Goal: Task Accomplishment & Management: Complete application form

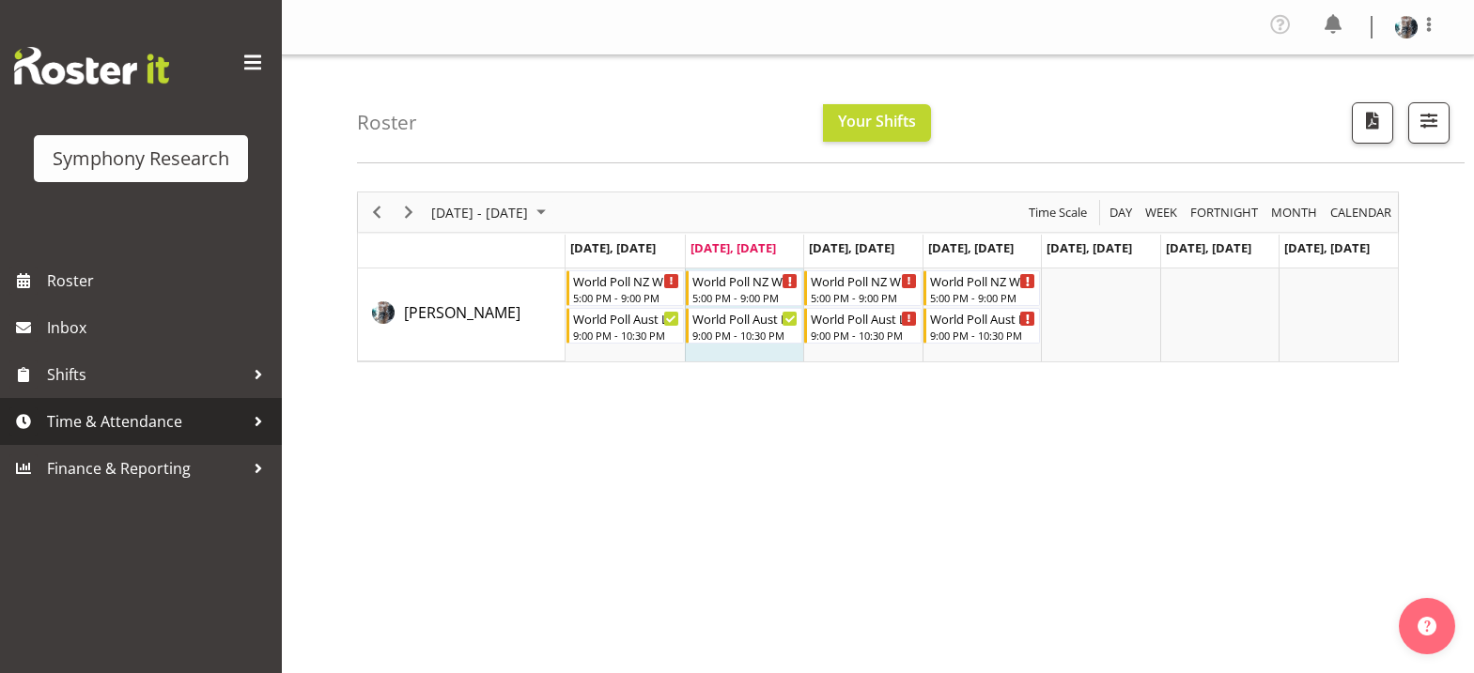
click at [159, 421] on span "Time & Attendance" at bounding box center [145, 422] width 197 height 28
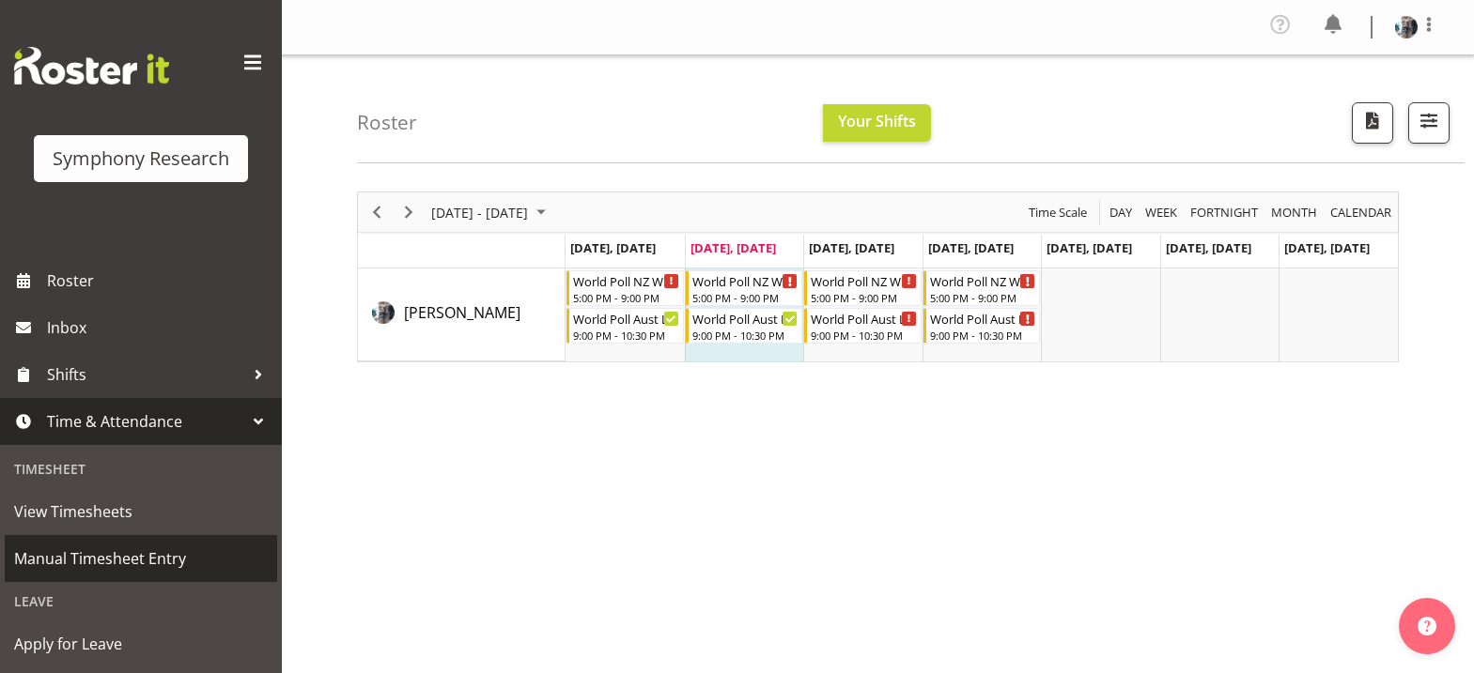
click at [132, 556] on span "Manual Timesheet Entry" at bounding box center [141, 559] width 254 height 28
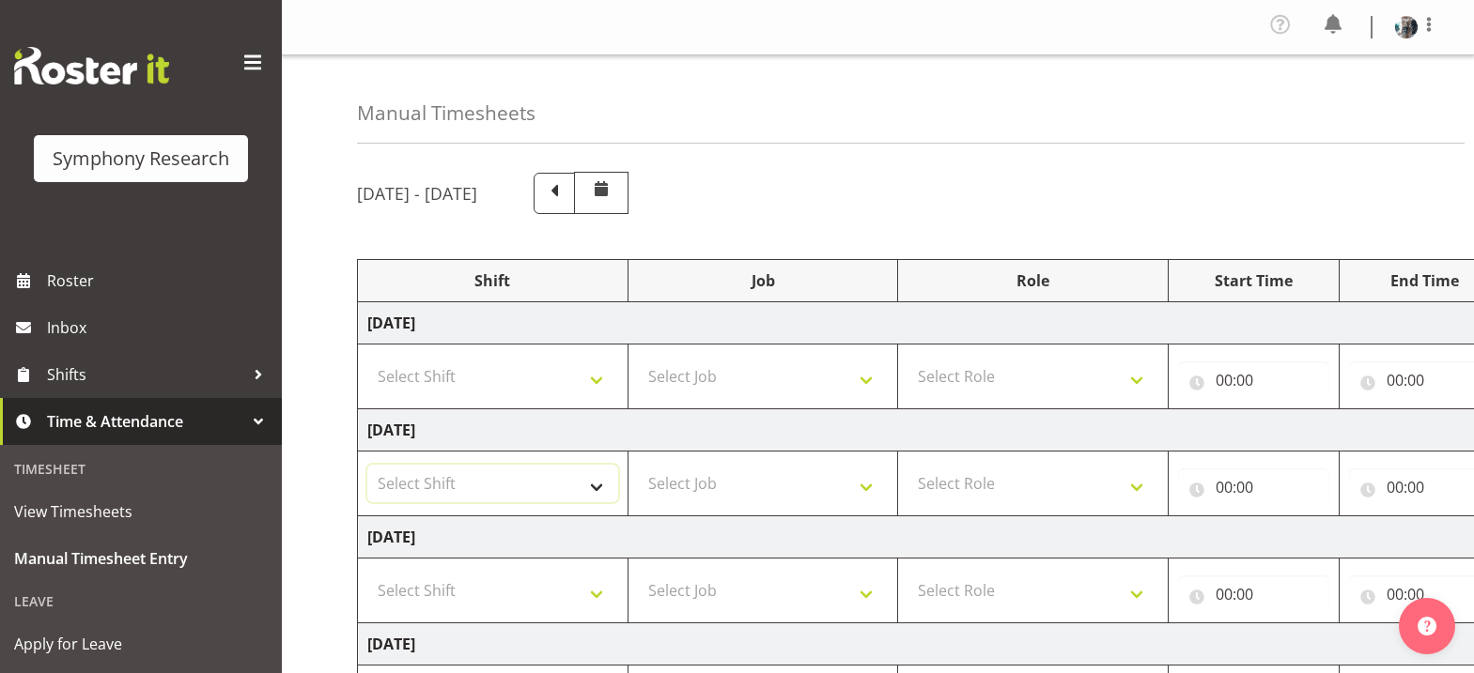
click at [600, 488] on select "Select Shift !!Weekend Residential (Roster IT Shift Label) *Business 9/10am ~ 4…" at bounding box center [492, 484] width 251 height 38
click at [594, 489] on select "Select Shift !!Weekend Residential (Roster IT Shift Label) *Business 9/10am ~ 4…" at bounding box center [492, 484] width 251 height 38
select select "48116"
click at [367, 465] on select "Select Shift !!Weekend Residential (Roster IT Shift Label) *Business 9/10am ~ 4…" at bounding box center [492, 484] width 251 height 38
click at [869, 490] on select "Select Job 550060 IF Admin 553492 World Poll Aus Wave 2 Main 2025 553493 World …" at bounding box center [763, 484] width 251 height 38
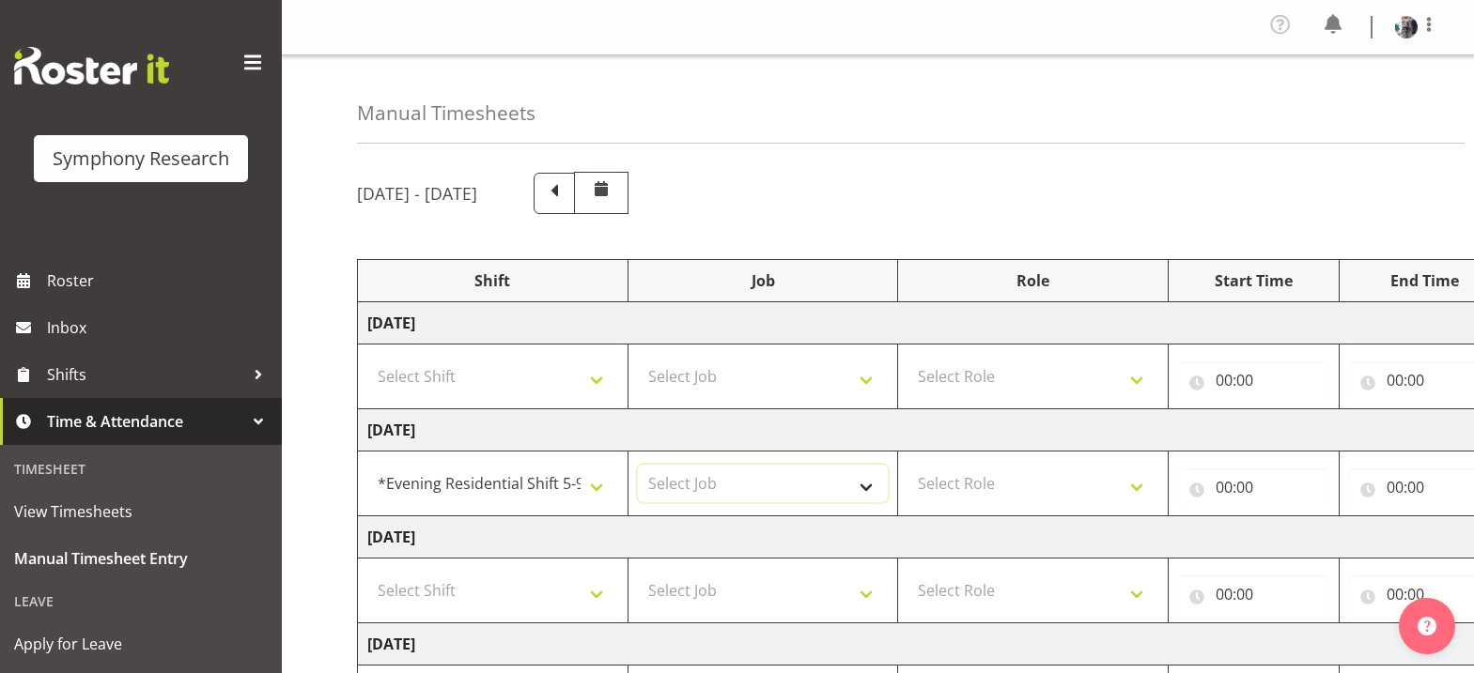
select select "10527"
click at [638, 465] on select "Select Job 550060 IF Admin 553492 World Poll Aus Wave 2 Main 2025 553493 World …" at bounding box center [763, 484] width 251 height 38
click at [1136, 488] on select "Select Role Briefing Interviewing" at bounding box center [1032, 484] width 251 height 38
select select "47"
click at [907, 465] on select "Select Role Briefing Interviewing" at bounding box center [1032, 484] width 251 height 38
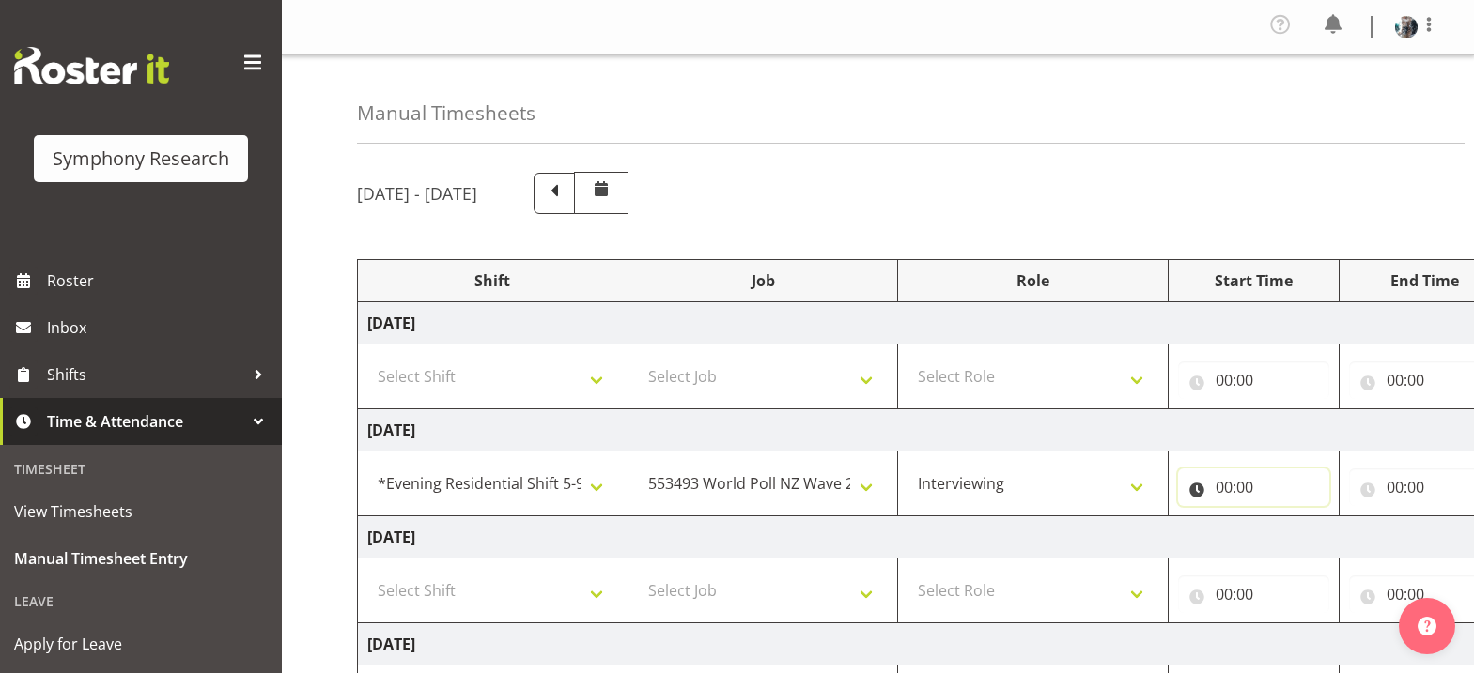
click at [1221, 492] on input "00:00" at bounding box center [1253, 488] width 151 height 38
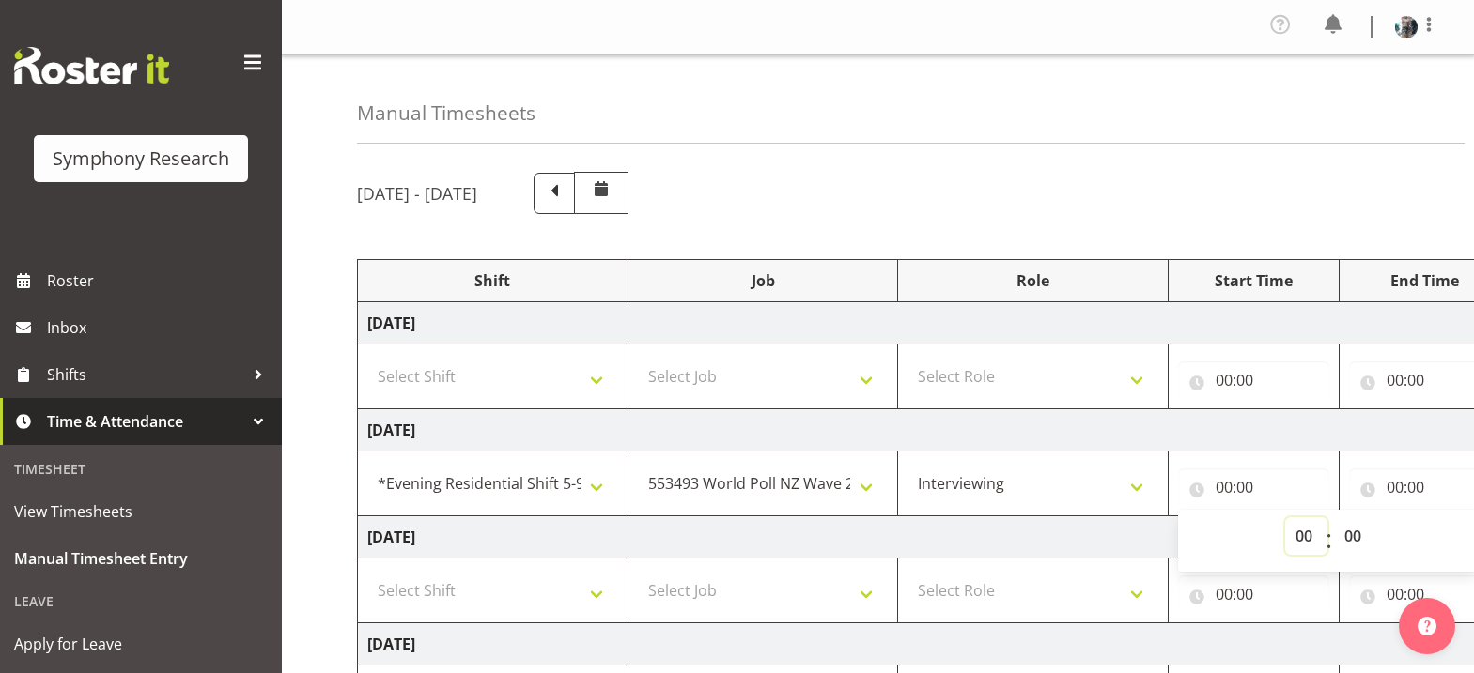
click at [1302, 537] on select "00 01 02 03 04 05 06 07 08 09 10 11 12 13 14 15 16 17 18 19 20 21 22 23" at bounding box center [1306, 537] width 42 height 38
select select "19"
click at [1285, 518] on select "00 01 02 03 04 05 06 07 08 09 10 11 12 13 14 15 16 17 18 19 20 21 22 23" at bounding box center [1306, 537] width 42 height 38
type input "19:00"
click at [1353, 539] on select "00 01 02 03 04 05 06 07 08 09 10 11 12 13 14 15 16 17 18 19 20 21 22 23 24 25 2…" at bounding box center [1355, 537] width 42 height 38
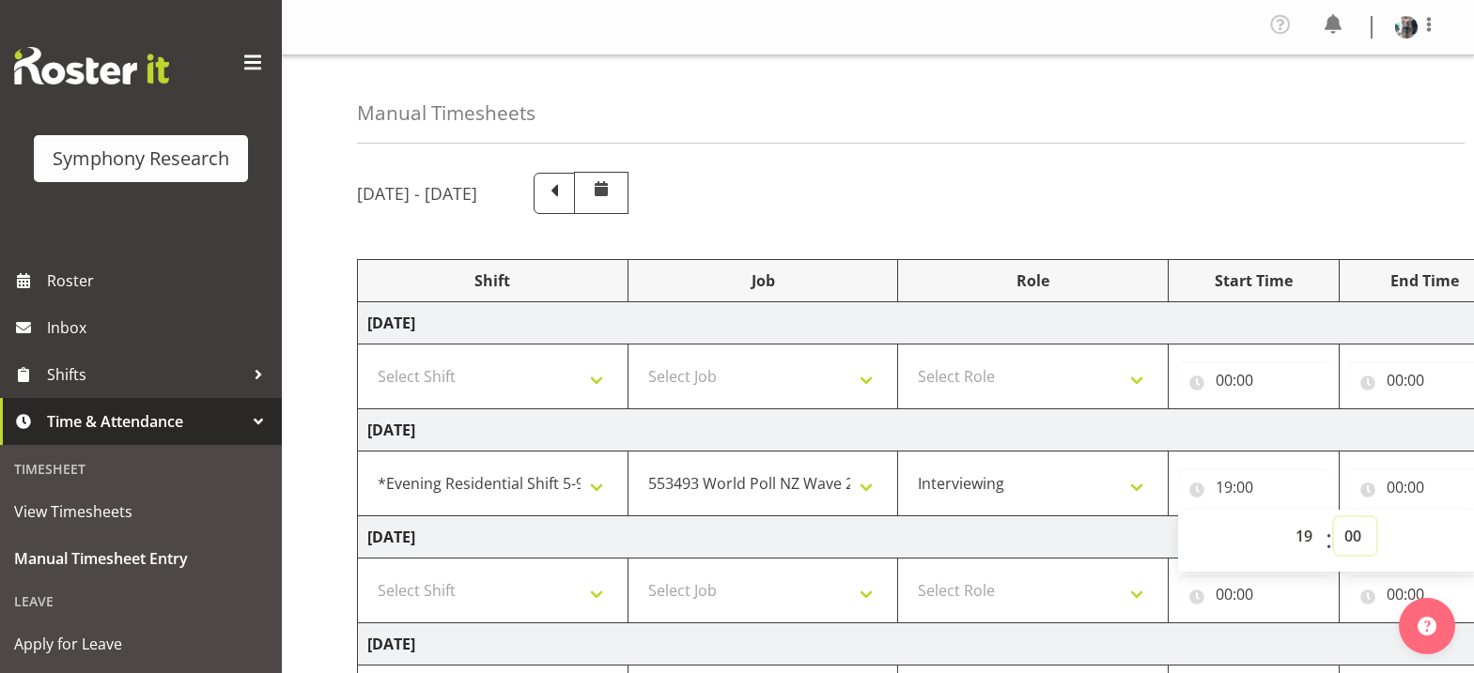
select select "10"
click at [1334, 518] on select "00 01 02 03 04 05 06 07 08 09 10 11 12 13 14 15 16 17 18 19 20 21 22 23 24 25 2…" at bounding box center [1355, 537] width 42 height 38
type input "19:10"
click at [1393, 490] on input "00:00" at bounding box center [1424, 488] width 151 height 38
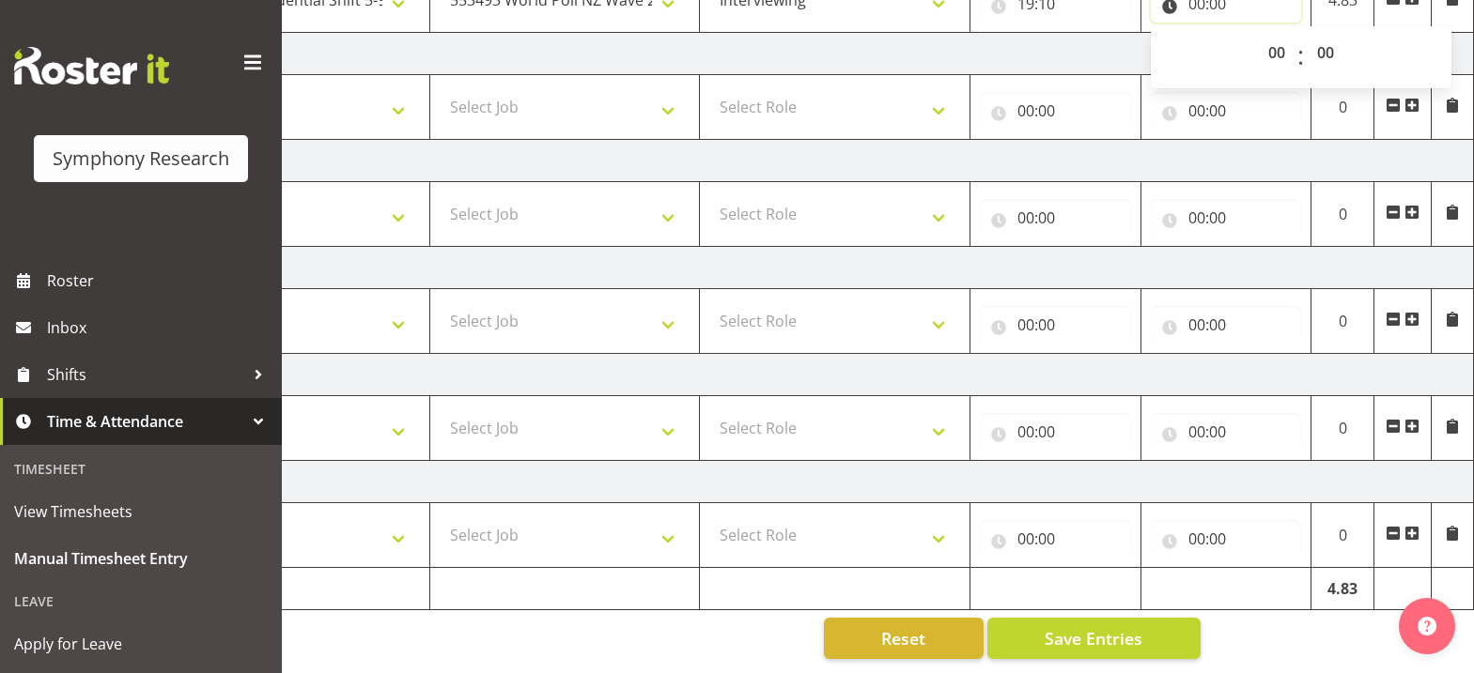
scroll to position [310, 0]
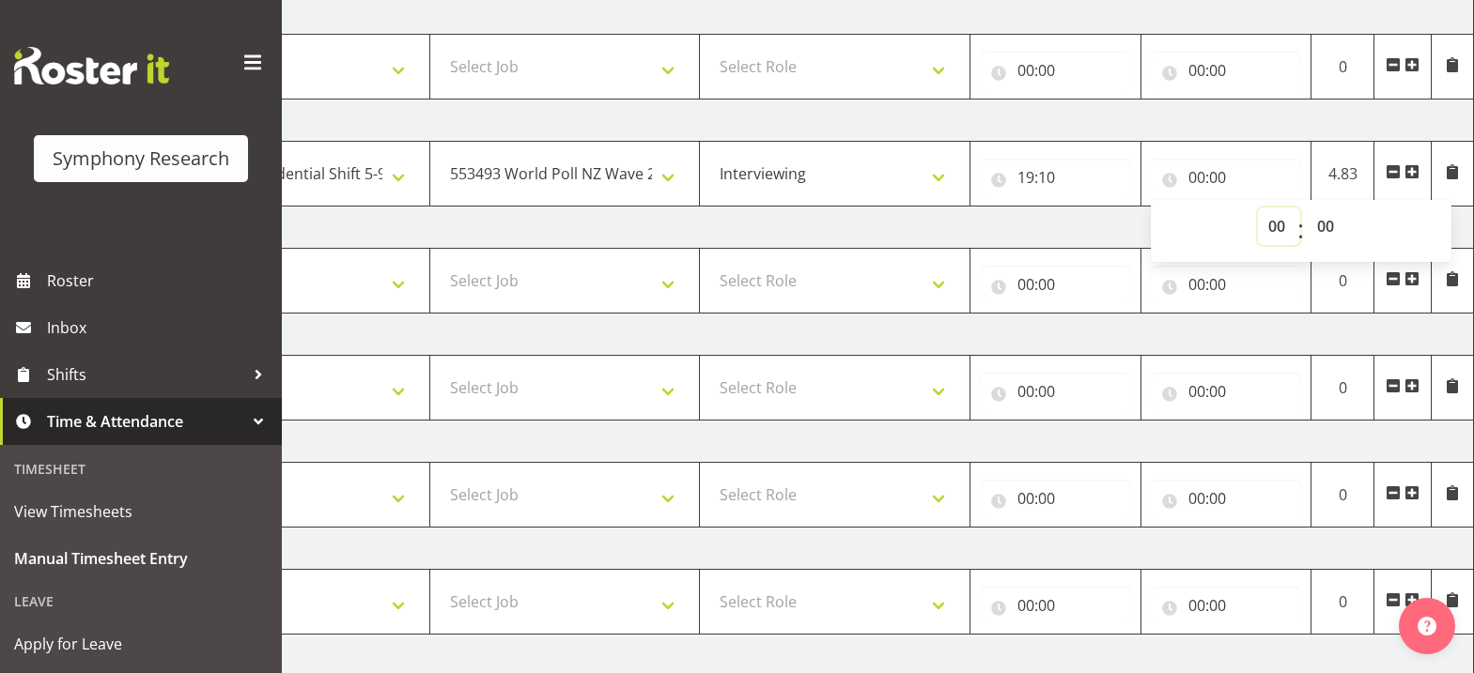
click at [1277, 229] on select "00 01 02 03 04 05 06 07 08 09 10 11 12 13 14 15 16 17 18 19 20 21 22 23" at bounding box center [1279, 227] width 42 height 38
select select "20"
click at [1258, 208] on select "00 01 02 03 04 05 06 07 08 09 10 11 12 13 14 15 16 17 18 19 20 21 22 23" at bounding box center [1279, 227] width 42 height 38
type input "20:00"
click at [1413, 171] on span at bounding box center [1411, 171] width 15 height 15
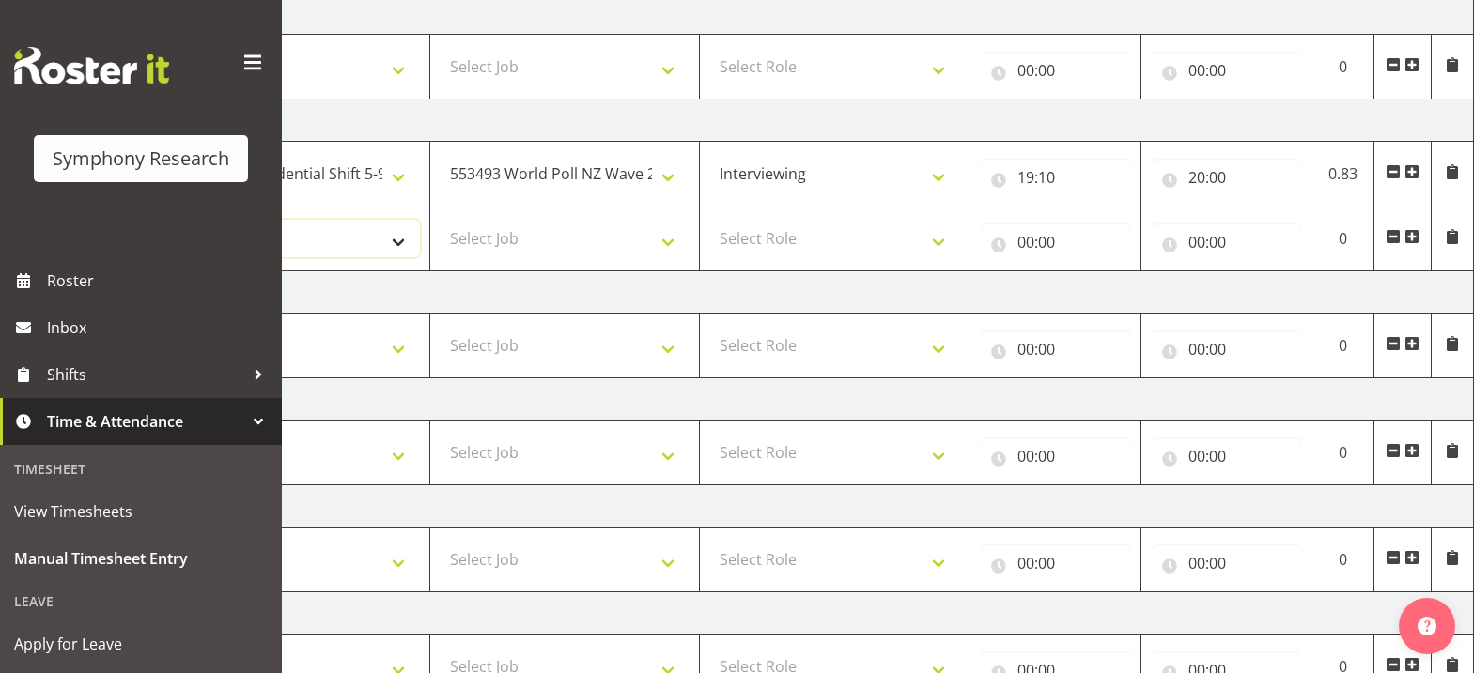
click at [402, 243] on select "Select Shift !!Weekend Residential (Roster IT Shift Label) *Business 9/10am ~ 4…" at bounding box center [294, 239] width 251 height 38
select select "56692"
click at [169, 220] on select "Select Shift !!Weekend Residential (Roster IT Shift Label) *Business 9/10am ~ 4…" at bounding box center [294, 239] width 251 height 38
click at [670, 244] on select "Select Job 550060 IF Admin 553492 World Poll Aus Wave 2 Main 2025 553493 World …" at bounding box center [565, 239] width 251 height 38
select select "10499"
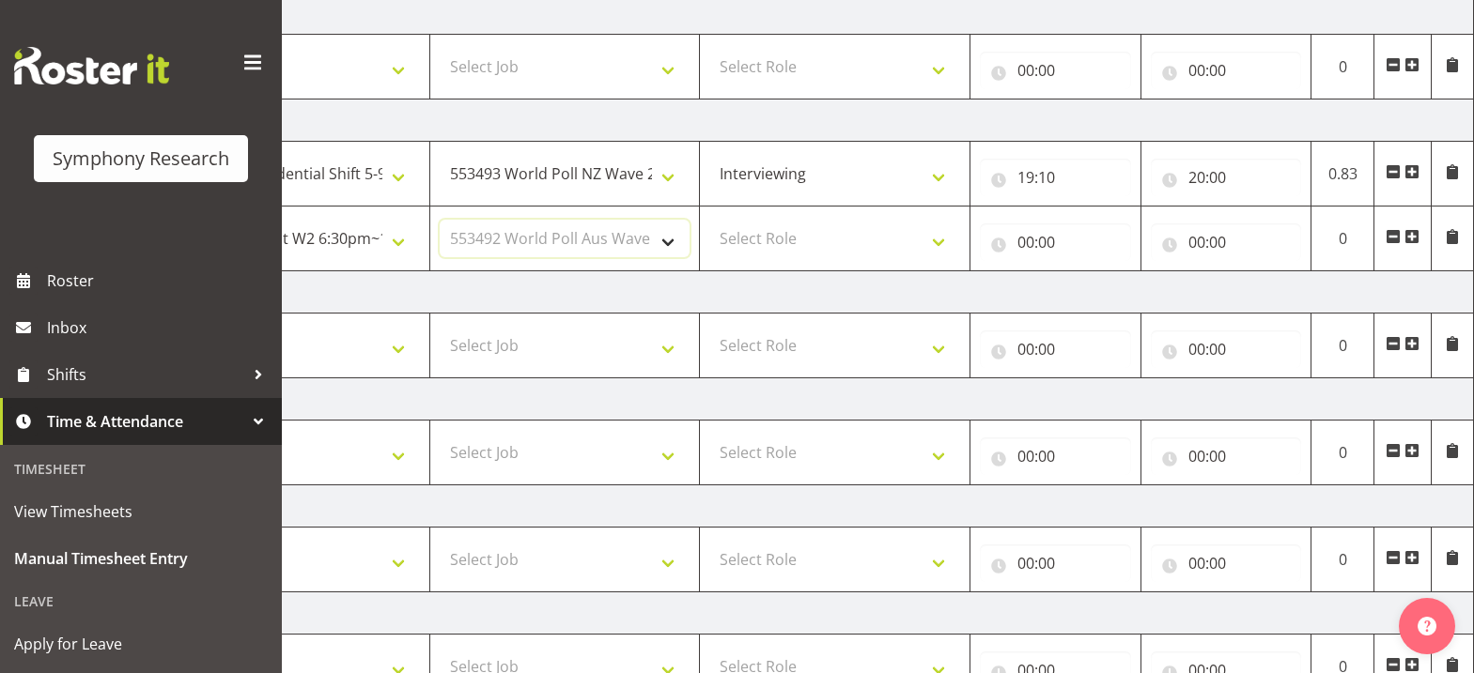
click at [440, 220] on select "Select Job 550060 IF Admin 553492 World Poll Aus Wave 2 Main 2025 553493 World …" at bounding box center [565, 239] width 251 height 38
click at [946, 245] on select "Select Role Briefing Interviewing" at bounding box center [834, 239] width 251 height 38
select select "47"
click at [709, 220] on select "Select Role Briefing Interviewing" at bounding box center [834, 239] width 251 height 38
click at [1027, 247] on input "00:00" at bounding box center [1055, 243] width 151 height 38
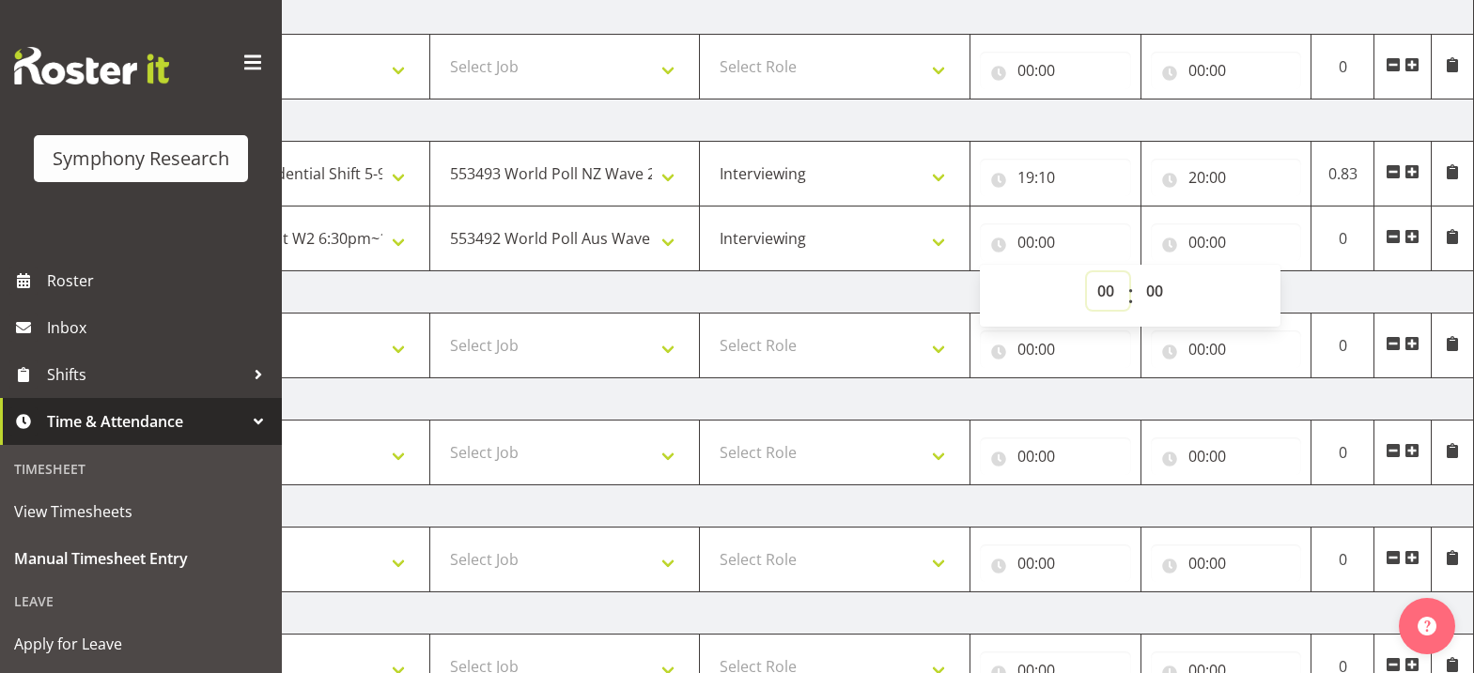
click at [1101, 293] on select "00 01 02 03 04 05 06 07 08 09 10 11 12 13 14 15 16 17 18 19 20 21 22 23" at bounding box center [1108, 291] width 42 height 38
select select "20"
click at [1087, 272] on select "00 01 02 03 04 05 06 07 08 09 10 11 12 13 14 15 16 17 18 19 20 21 22 23" at bounding box center [1108, 291] width 42 height 38
type input "20:00"
click at [1201, 244] on input "00:00" at bounding box center [1226, 243] width 151 height 38
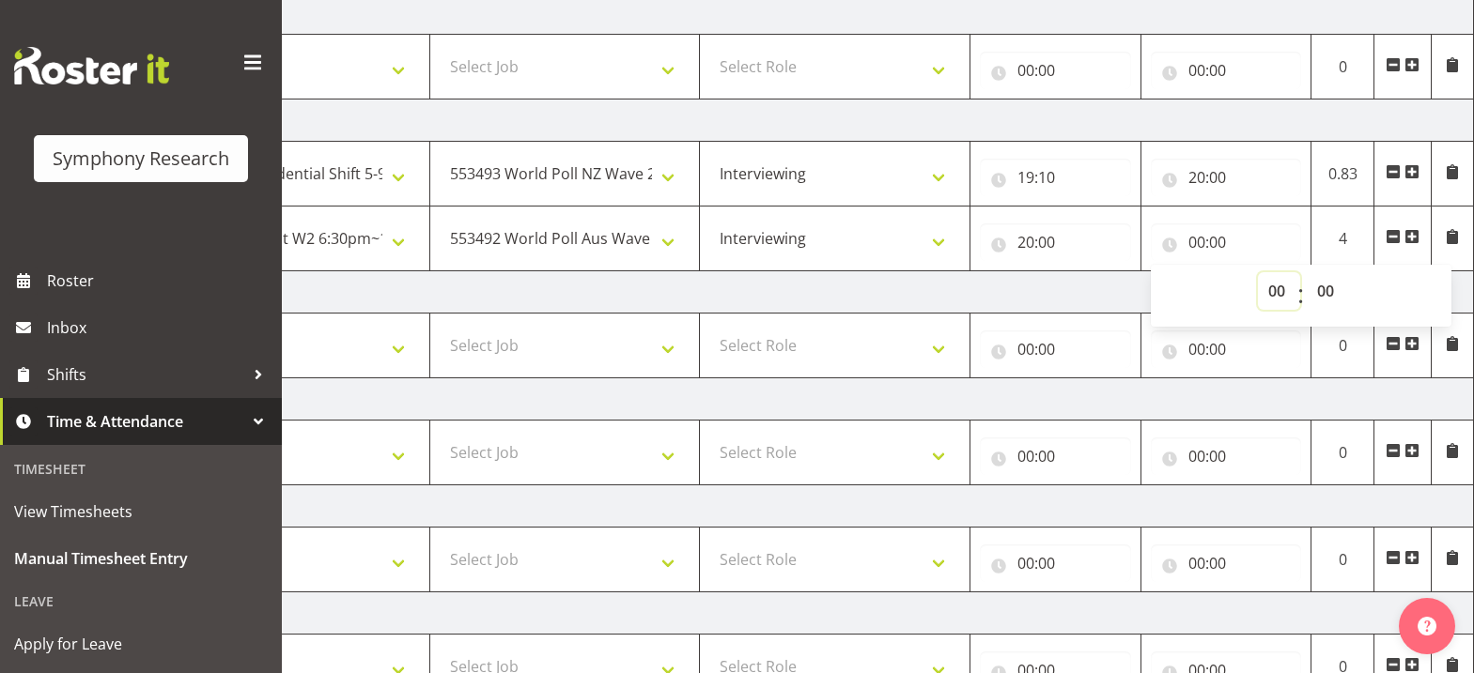
click at [1275, 300] on select "00 01 02 03 04 05 06 07 08 09 10 11 12 13 14 15 16 17 18 19 20 21 22 23" at bounding box center [1279, 291] width 42 height 38
select select "22"
click at [1258, 272] on select "00 01 02 03 04 05 06 07 08 09 10 11 12 13 14 15 16 17 18 19 20 21 22 23" at bounding box center [1279, 291] width 42 height 38
type input "22:00"
click at [1325, 291] on select "00 01 02 03 04 05 06 07 08 09 10 11 12 13 14 15 16 17 18 19 20 21 22 23 24 25 2…" at bounding box center [1327, 291] width 42 height 38
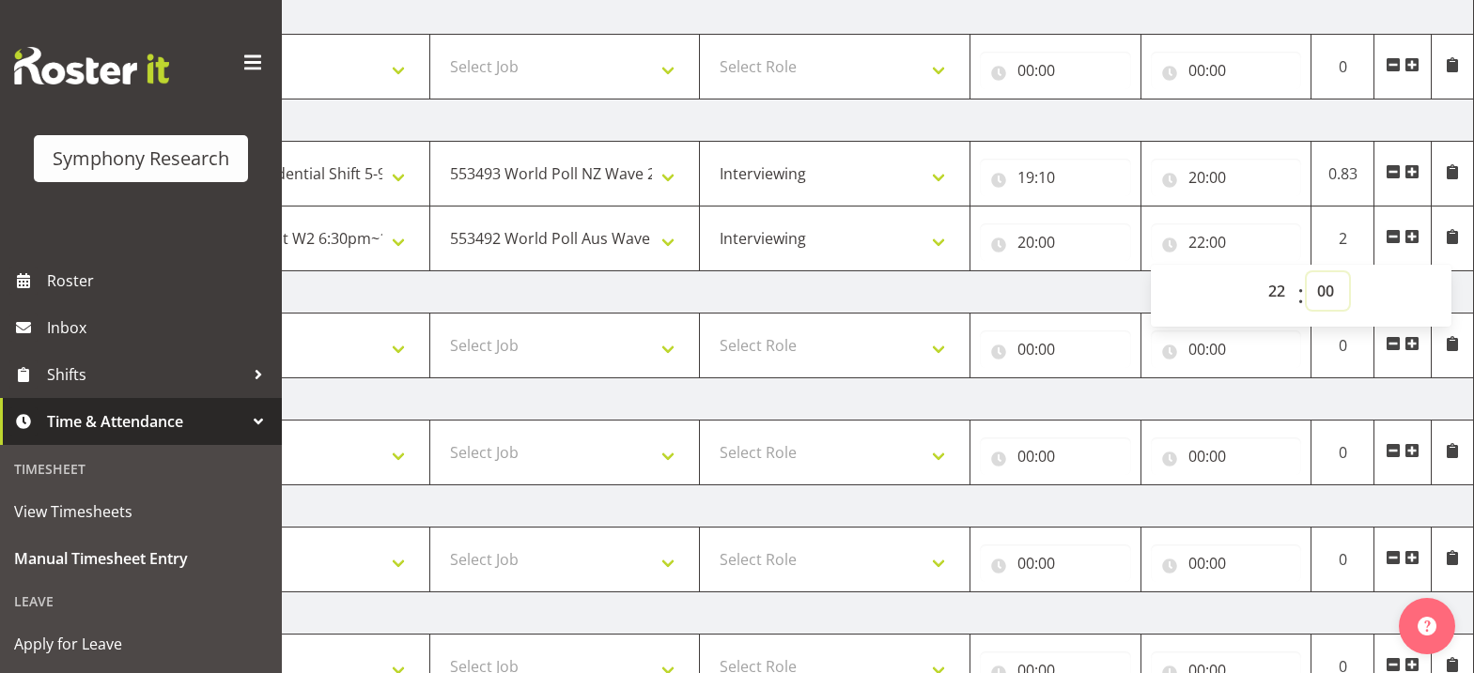
select select "30"
click at [1306, 272] on select "00 01 02 03 04 05 06 07 08 09 10 11 12 13 14 15 16 17 18 19 20 21 22 23 24 25 2…" at bounding box center [1327, 291] width 42 height 38
type input "22:30"
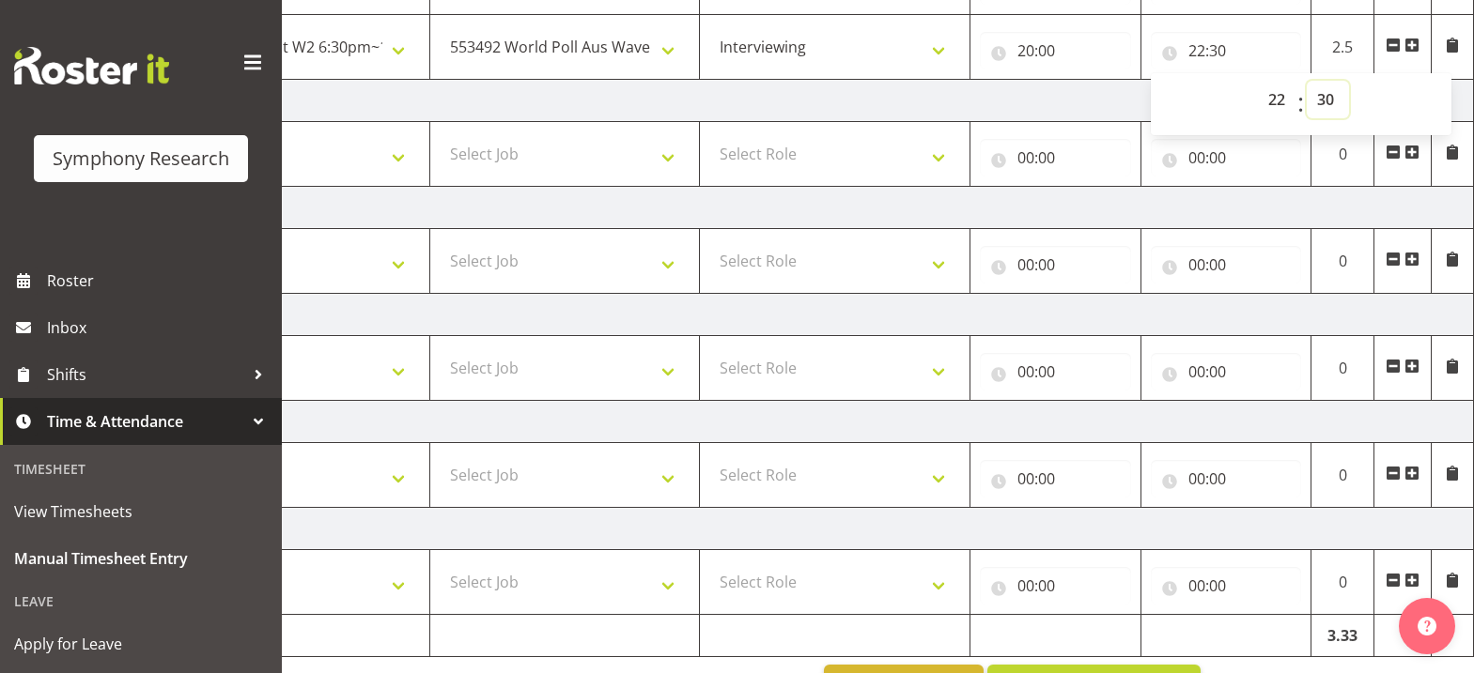
scroll to position [563, 0]
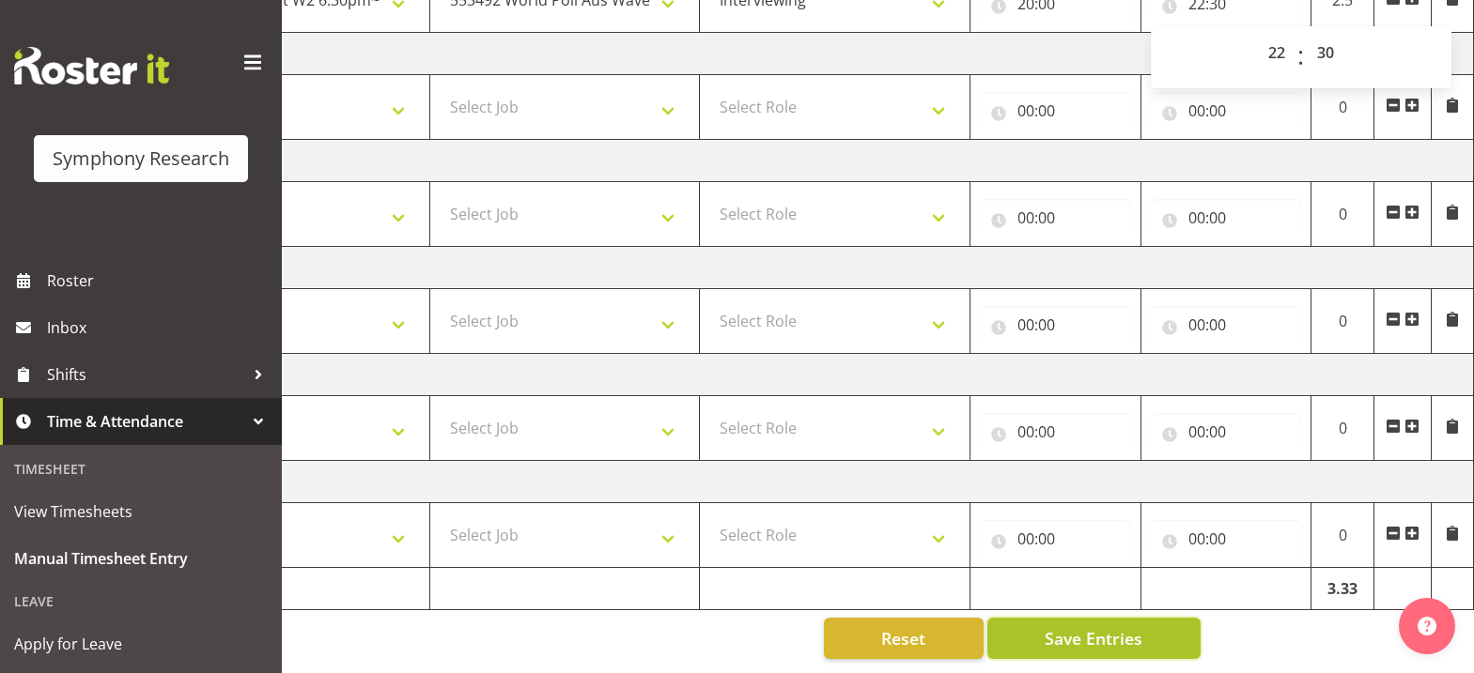
click at [1122, 626] on span "Save Entries" at bounding box center [1093, 638] width 98 height 24
